Goal: Use online tool/utility: Use online tool/utility

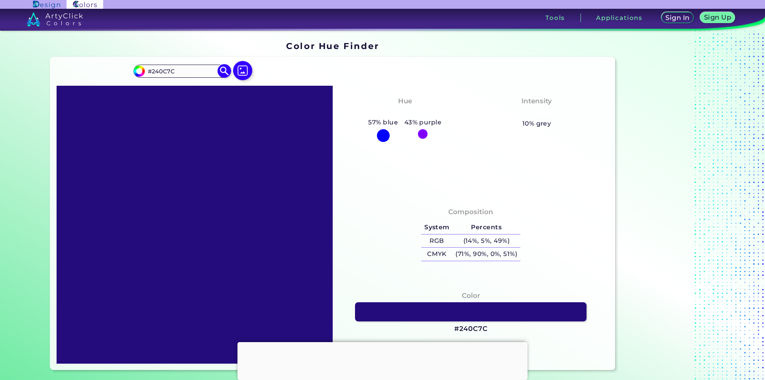
click at [218, 70] on img at bounding box center [225, 71] width 14 height 14
click at [220, 68] on img at bounding box center [225, 71] width 14 height 14
click at [195, 71] on input "#240C7C" at bounding box center [182, 71] width 74 height 11
click at [219, 71] on img at bounding box center [225, 71] width 14 height 14
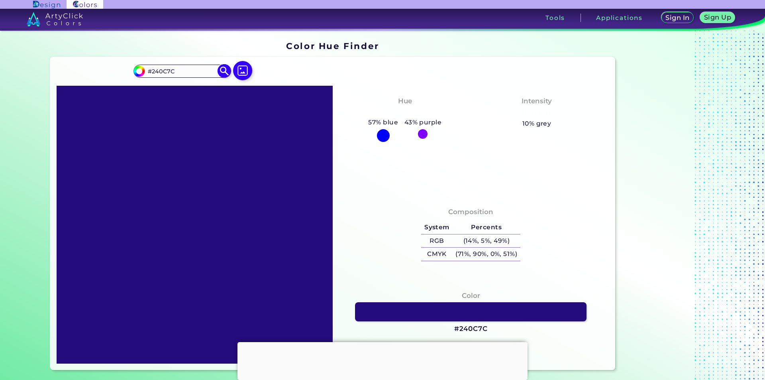
click at [184, 71] on input "#240C7C" at bounding box center [182, 71] width 74 height 11
click at [329, 71] on div "#240c7c #240C7 Acadia ◉ Acid Green ◉ Aero Blue ◉ Alabaster ◉ Albescent White ◉ …" at bounding box center [332, 213] width 565 height 313
click at [182, 69] on input "#240C7" at bounding box center [182, 71] width 74 height 11
click at [151, 73] on input "#240C7C" at bounding box center [182, 71] width 74 height 11
click at [223, 73] on img at bounding box center [225, 71] width 14 height 14
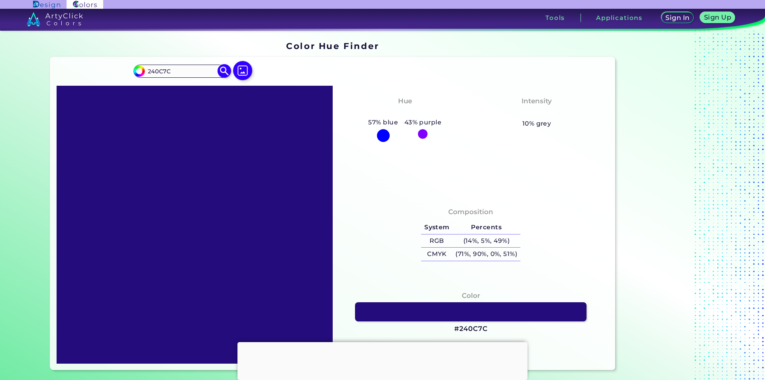
type input "#240C7C"
click at [223, 73] on img at bounding box center [225, 71] width 14 height 14
drag, startPoint x: 360, startPoint y: 121, endPoint x: 449, endPoint y: 121, distance: 89.2
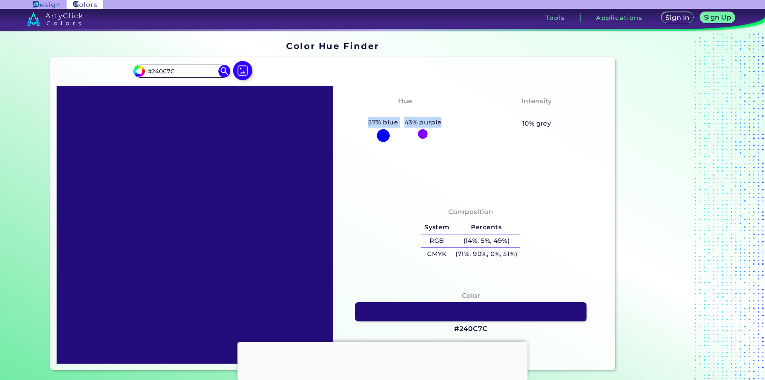
click at [449, 121] on div "Hue Blue-Purple 57% blue 43% purple" at bounding box center [405, 118] width 132 height 53
click at [451, 121] on div "Hue Blue-Purple 57% blue 43% purple" at bounding box center [405, 118] width 132 height 53
click at [475, 223] on h5 "Percents" at bounding box center [487, 227] width 68 height 13
click at [308, 35] on section "Color Hue Finder Color Hue Finder #240c7c #240C7C Acadia ◉ Acid Green ◉ Aero Bl…" at bounding box center [382, 206] width 717 height 350
drag, startPoint x: 141, startPoint y: 70, endPoint x: 118, endPoint y: 69, distance: 23.5
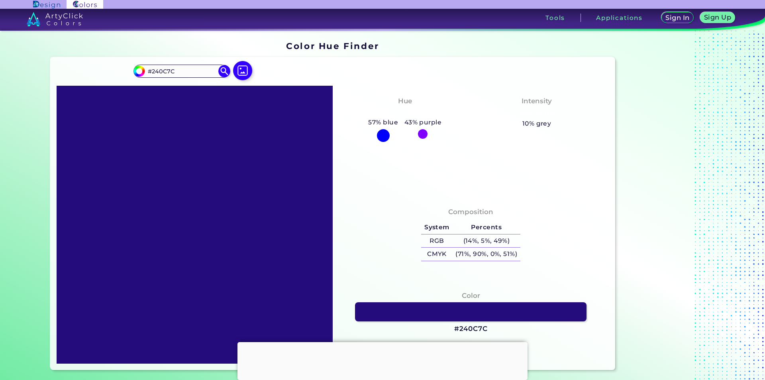
click at [118, 69] on div "#240c7c #240C7C Acadia ◉ Acid Green ◉ Aero Blue ◉ Alabaster ◉ Albescent White ◉…" at bounding box center [332, 213] width 565 height 313
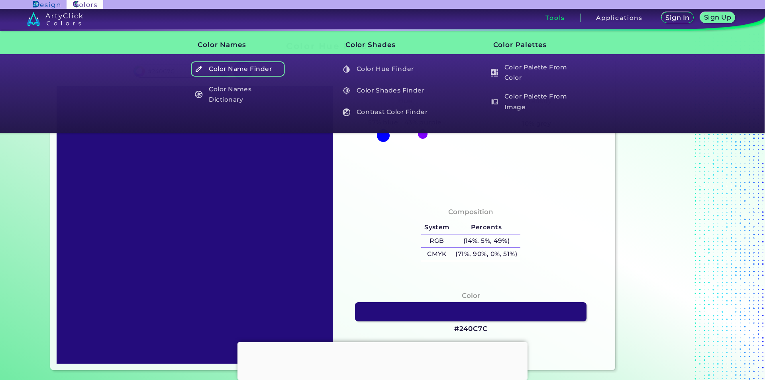
click at [229, 67] on h5 "Color Name Finder" at bounding box center [238, 68] width 94 height 15
